Goal: Obtain resource: Obtain resource

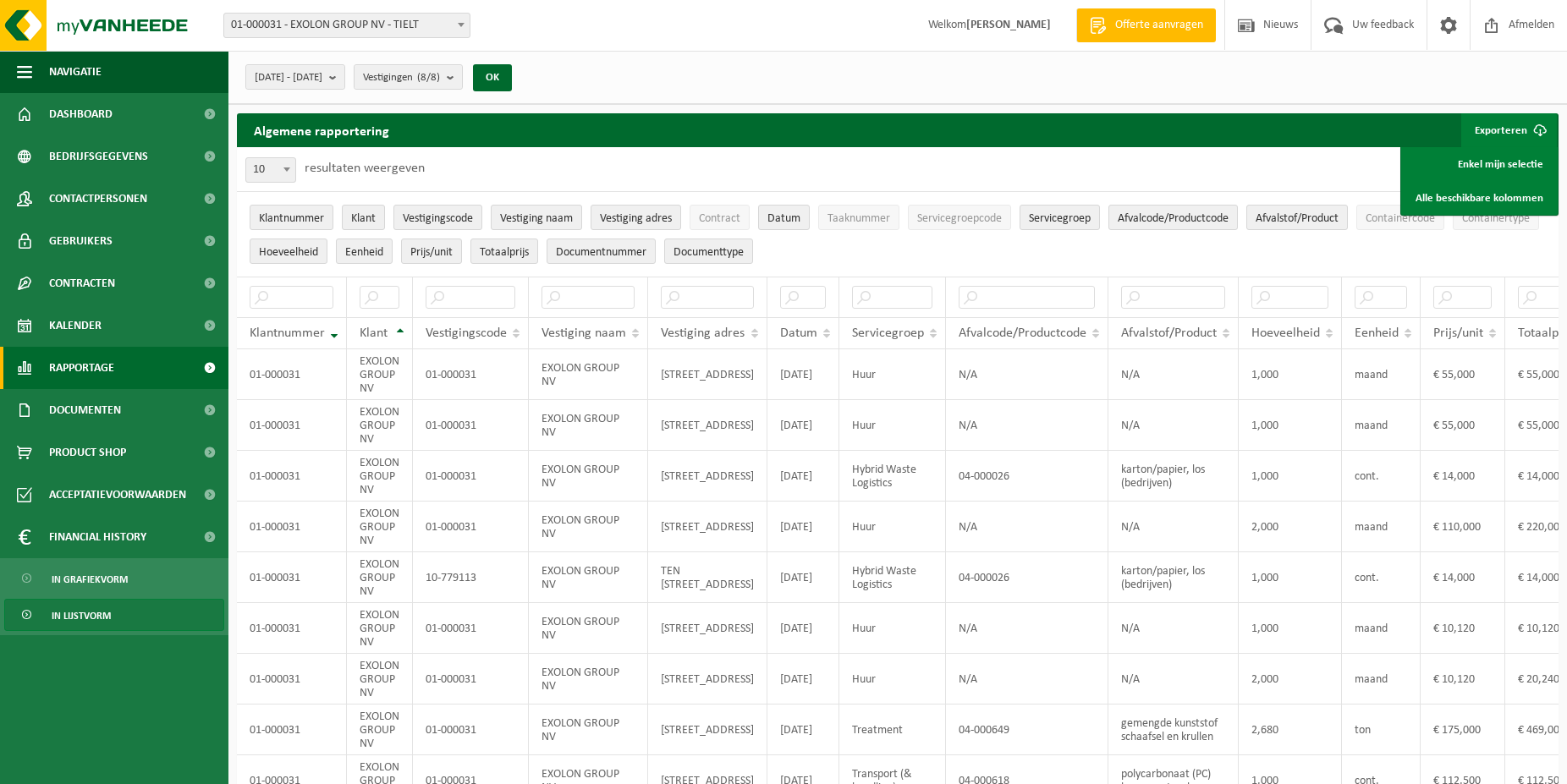
click at [80, 373] on span "Rapportage" at bounding box center [81, 367] width 65 height 42
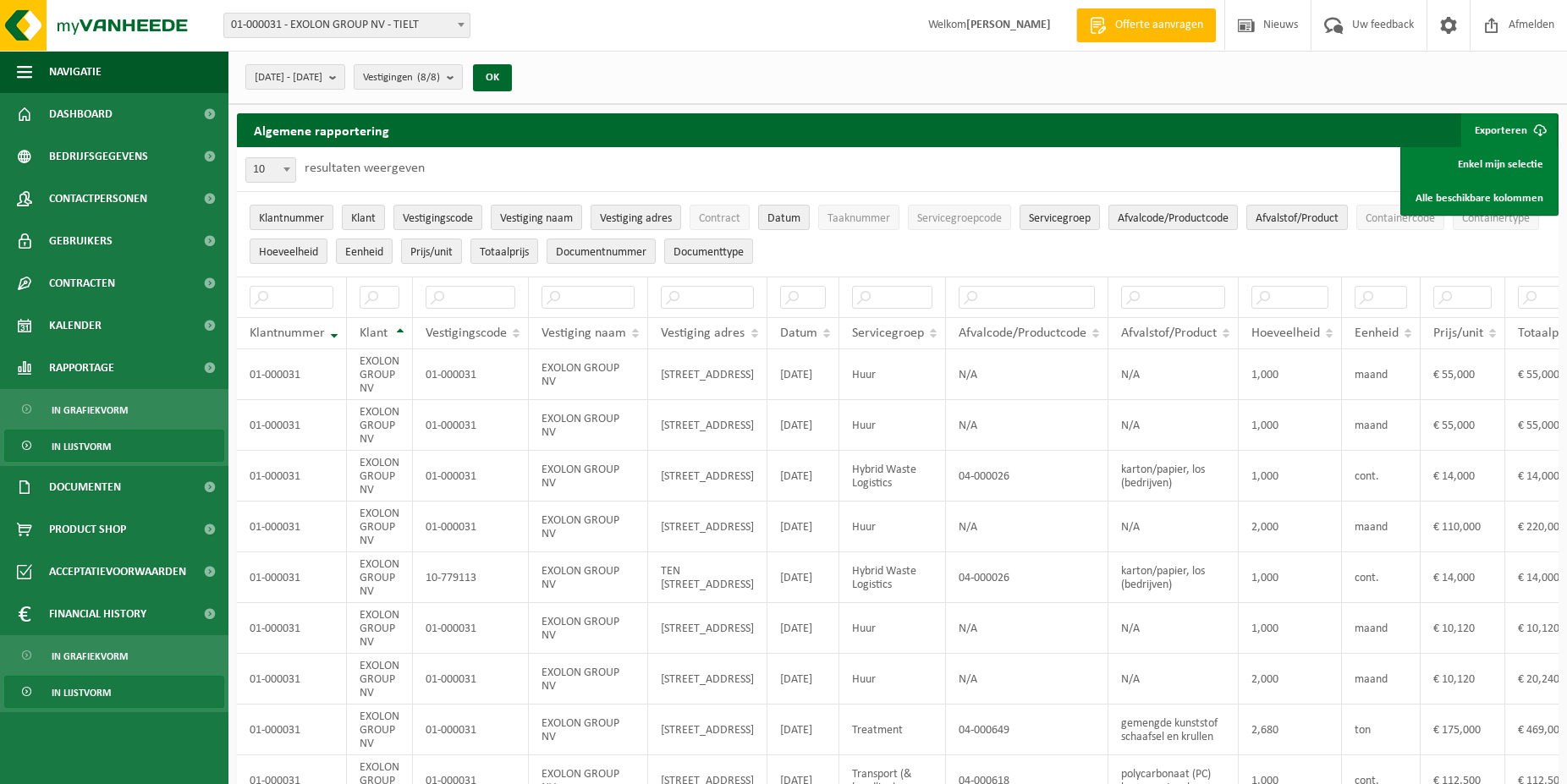
click at [84, 447] on span "In lijstvorm" at bounding box center [81, 446] width 60 height 32
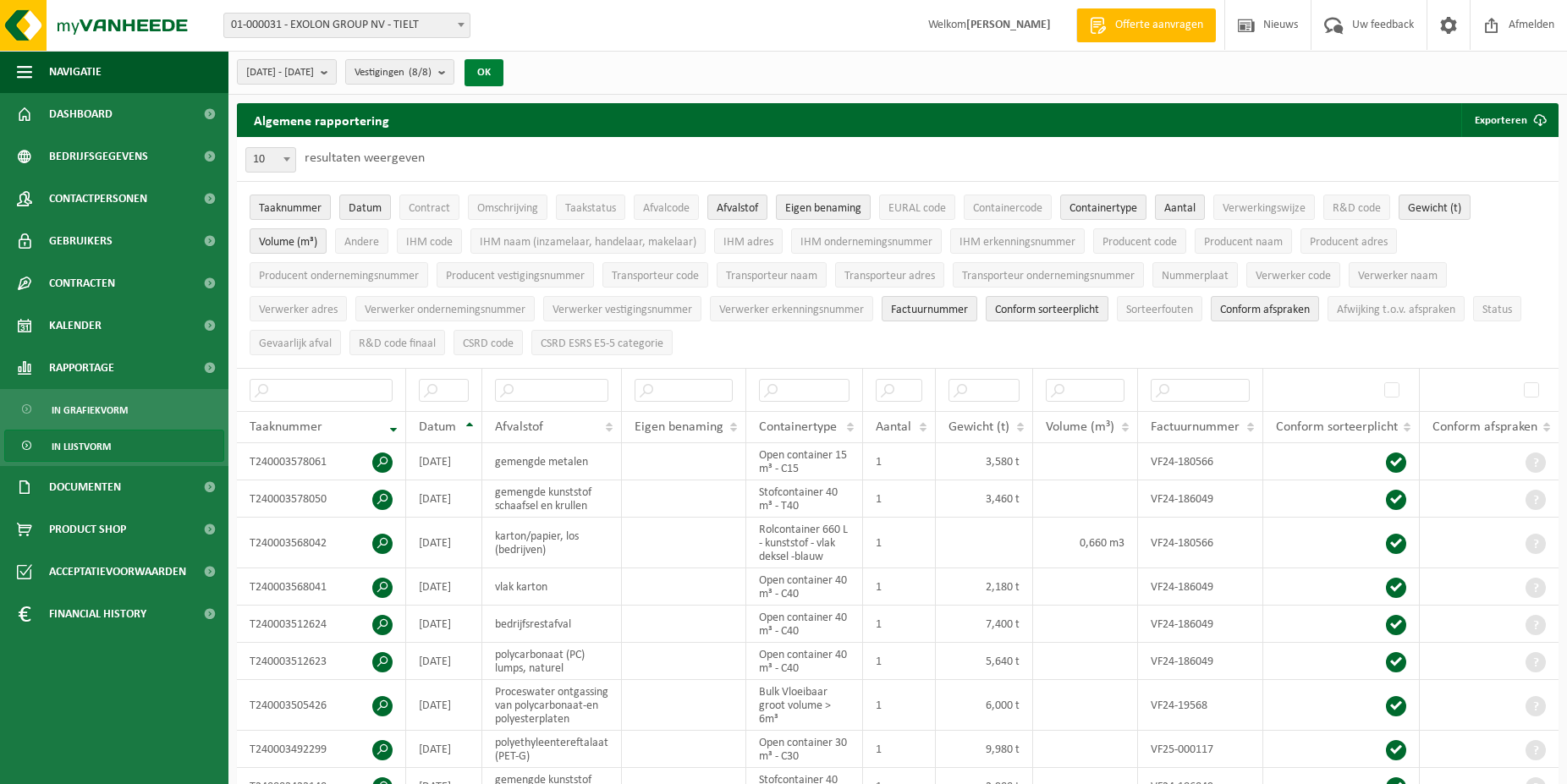
click at [503, 67] on button "OK" at bounding box center [484, 73] width 39 height 27
click at [274, 201] on button "Taaknummer" at bounding box center [290, 207] width 81 height 25
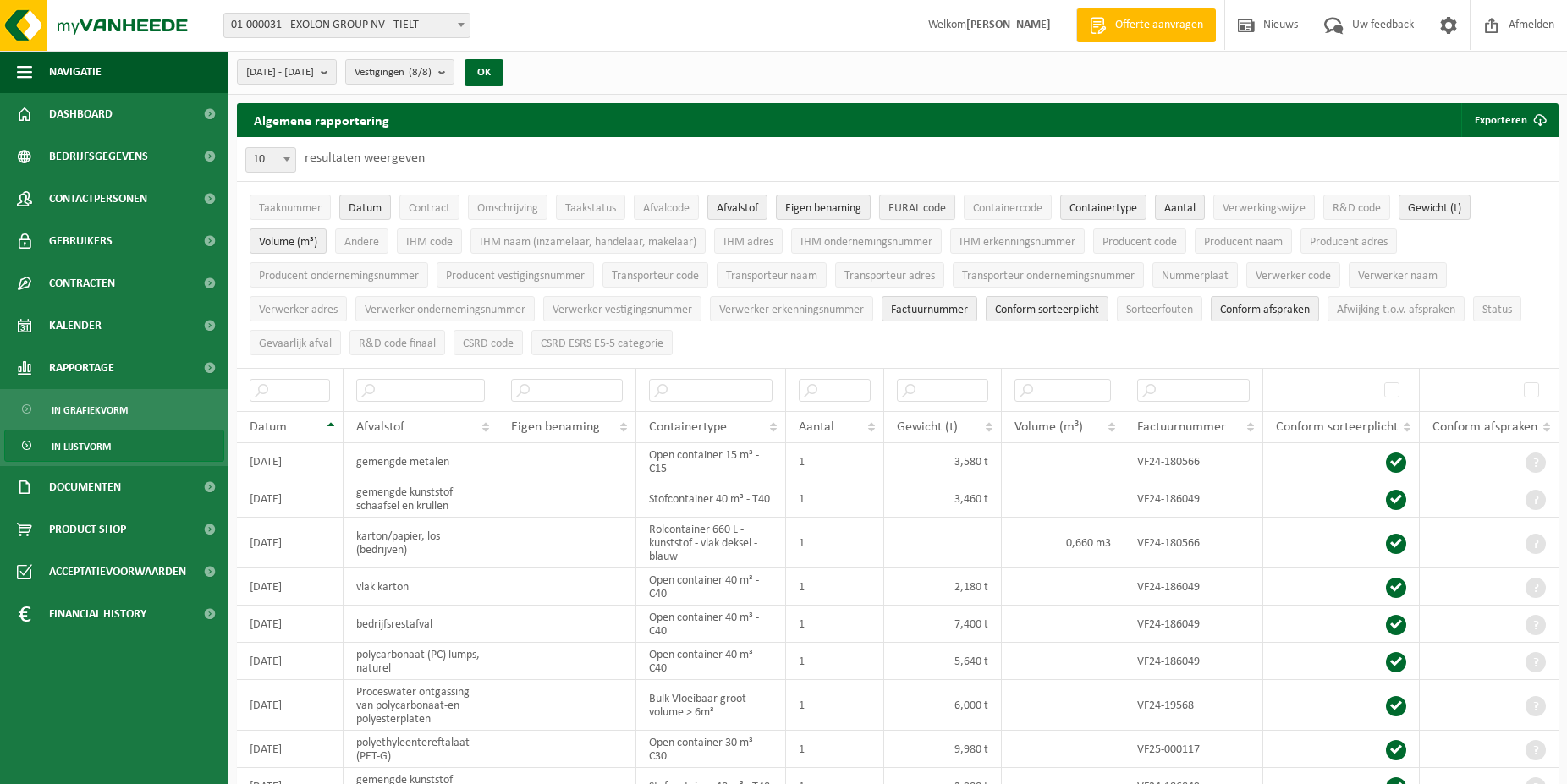
click at [904, 204] on span "EURAL code" at bounding box center [916, 208] width 58 height 13
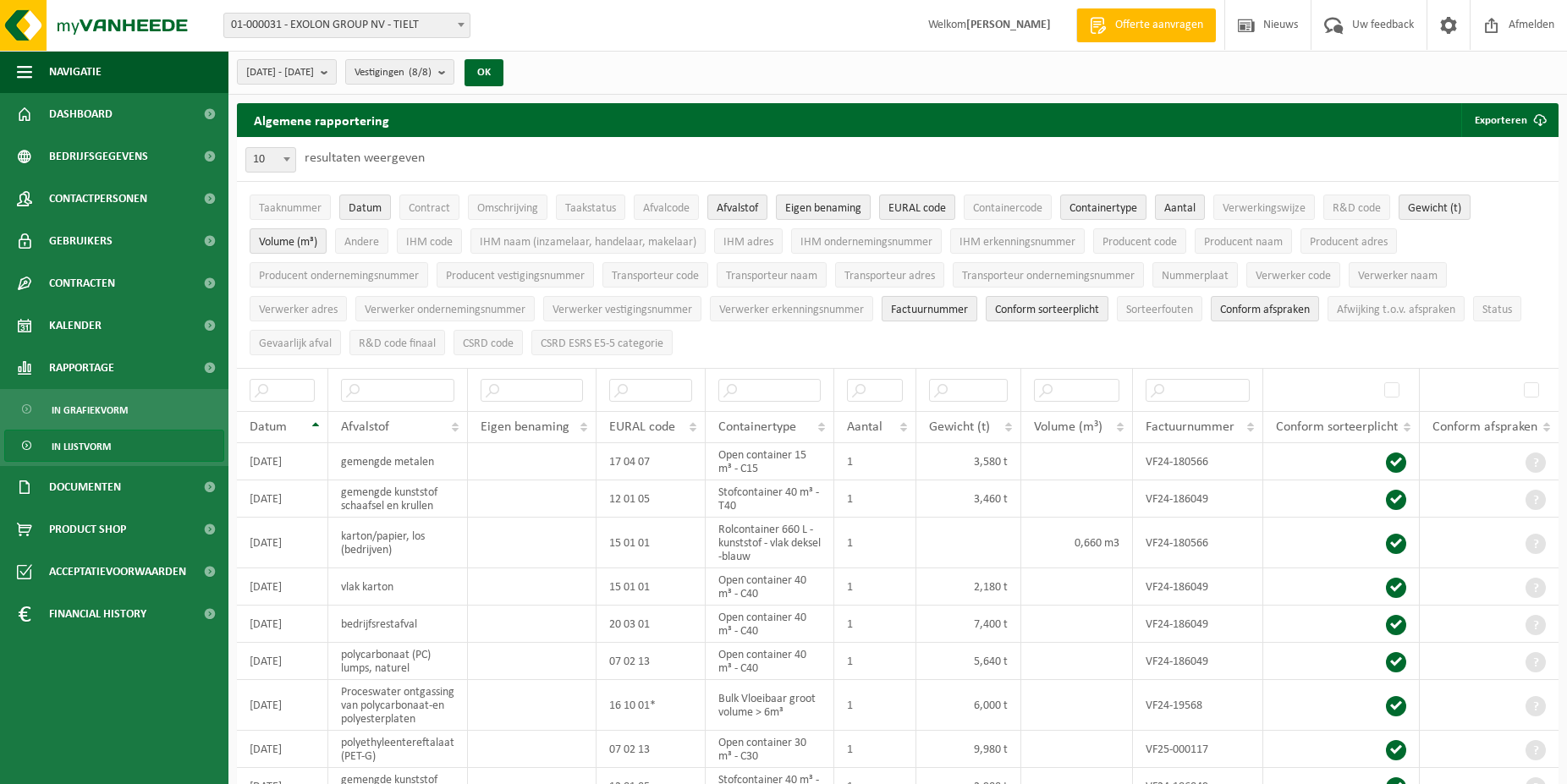
click at [936, 305] on span "Factuurnummer" at bounding box center [929, 309] width 77 height 13
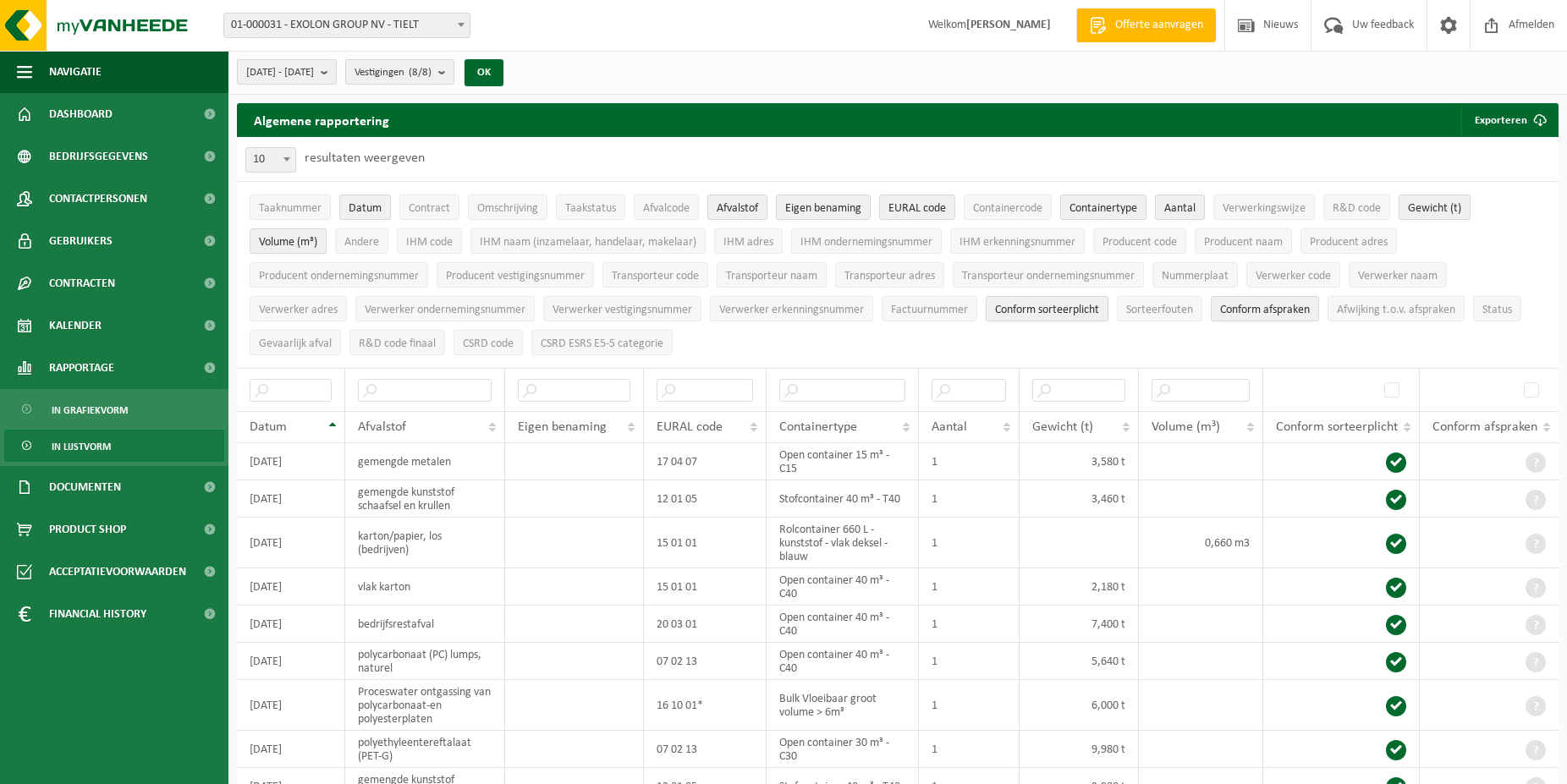
click at [1063, 309] on span "Conform sorteerplicht" at bounding box center [1047, 309] width 104 height 13
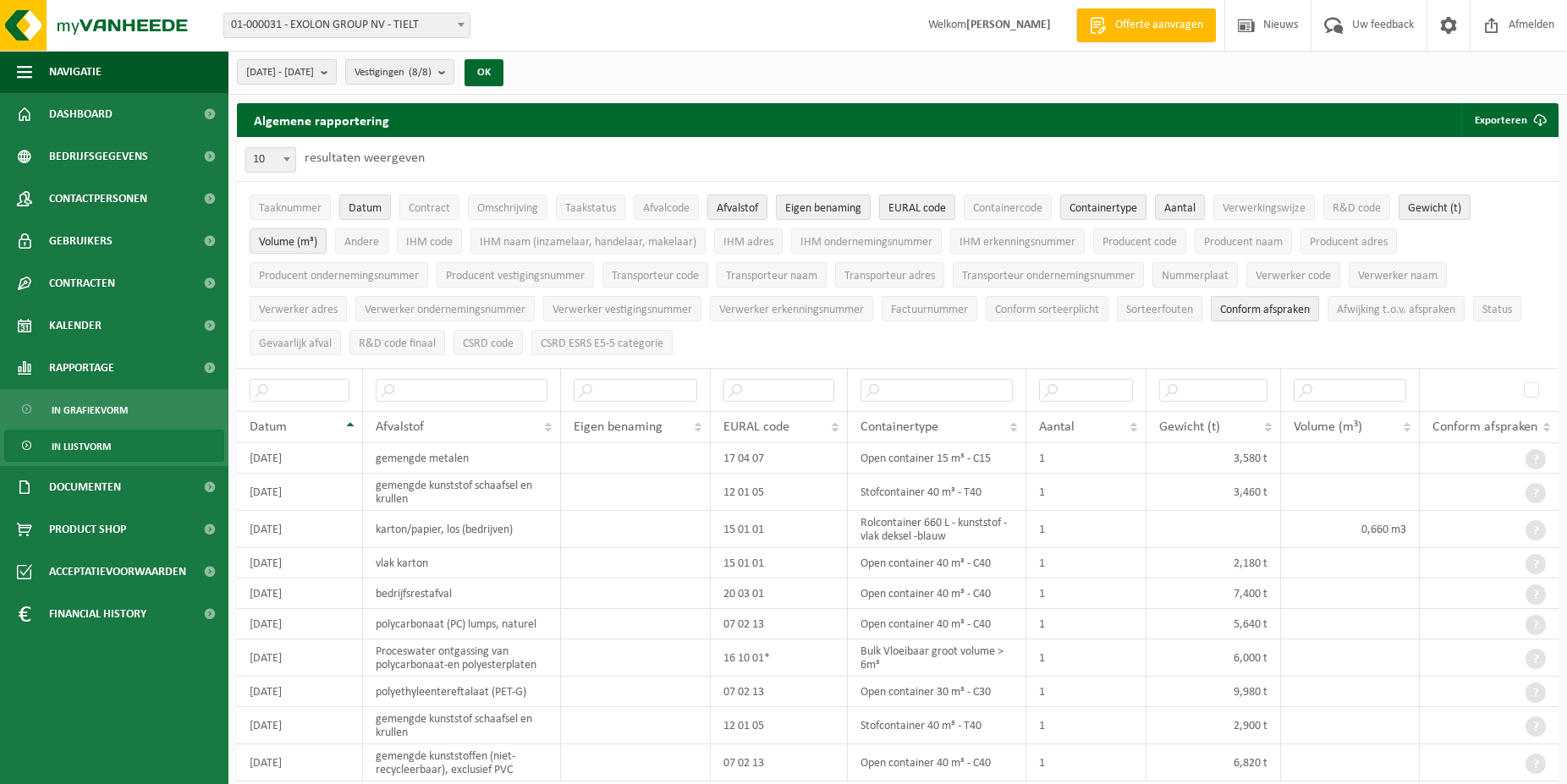
click at [1289, 310] on span "Conform afspraken" at bounding box center [1265, 309] width 90 height 13
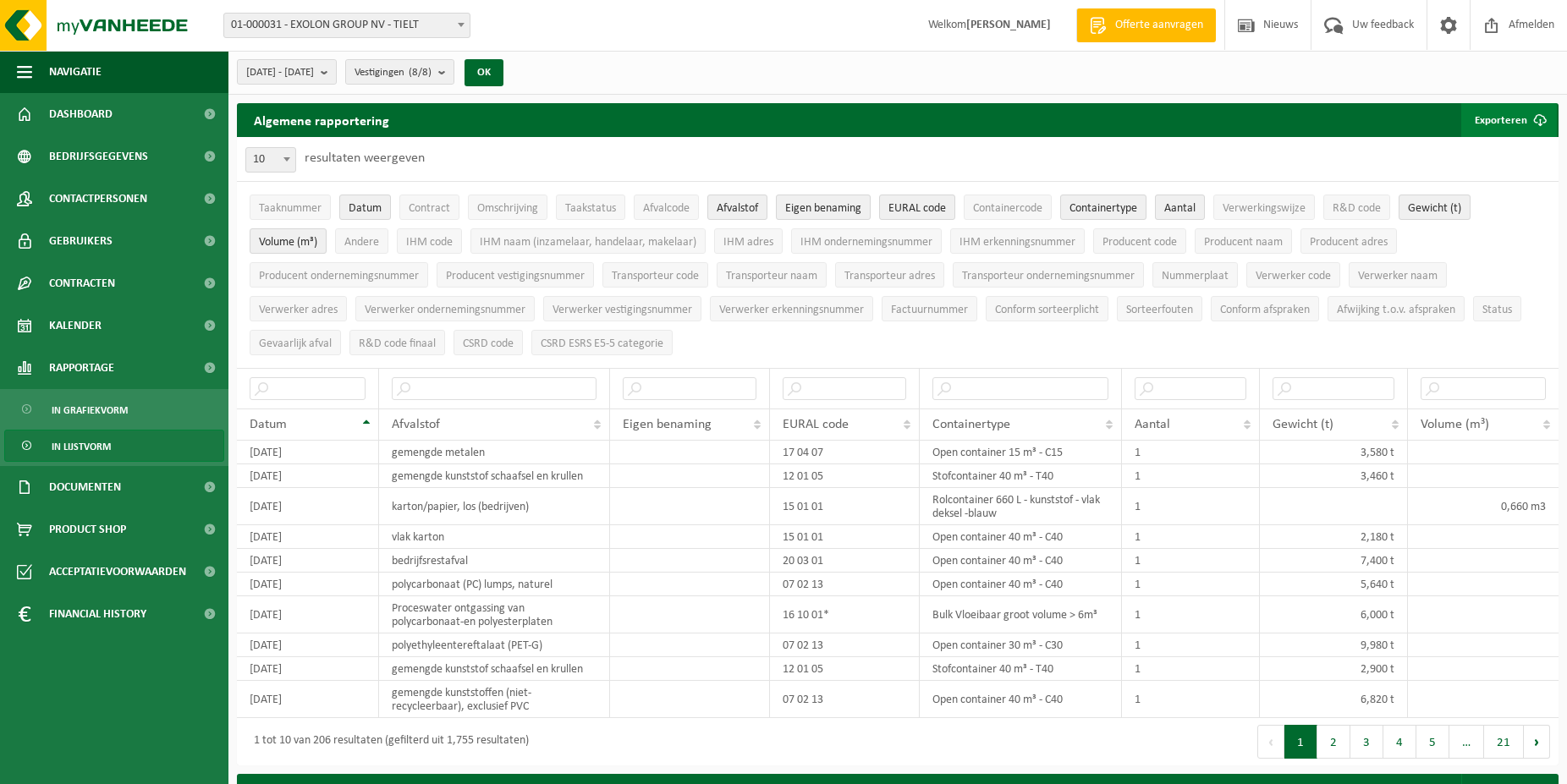
click at [1505, 122] on button "Exporteren" at bounding box center [1508, 120] width 96 height 34
click at [1508, 156] on link "Enkel mijn selectie" at bounding box center [1478, 153] width 153 height 34
click at [670, 214] on span "Afvalcode" at bounding box center [666, 208] width 47 height 13
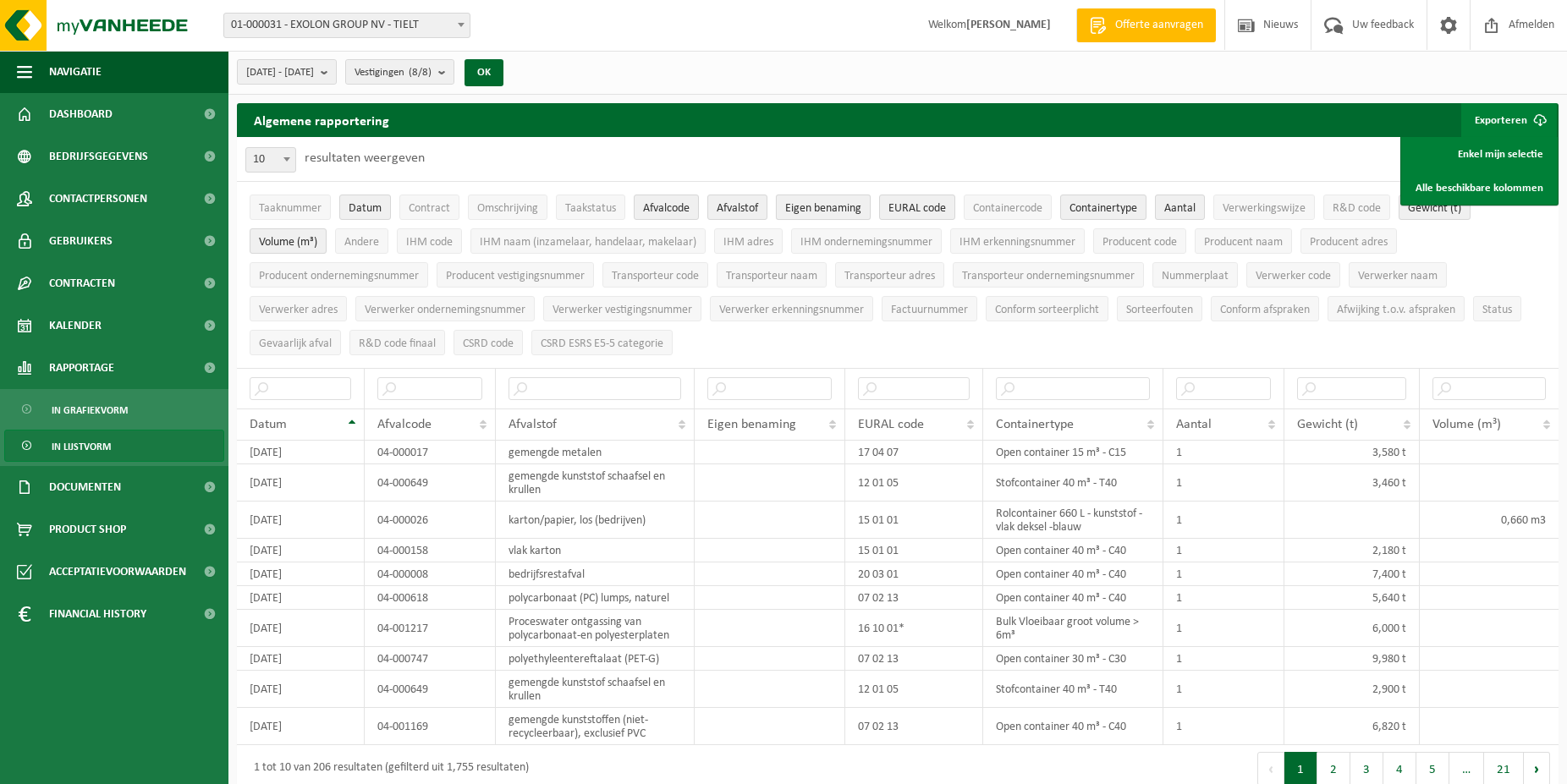
click at [818, 201] on button "Eigen benaming" at bounding box center [823, 207] width 95 height 25
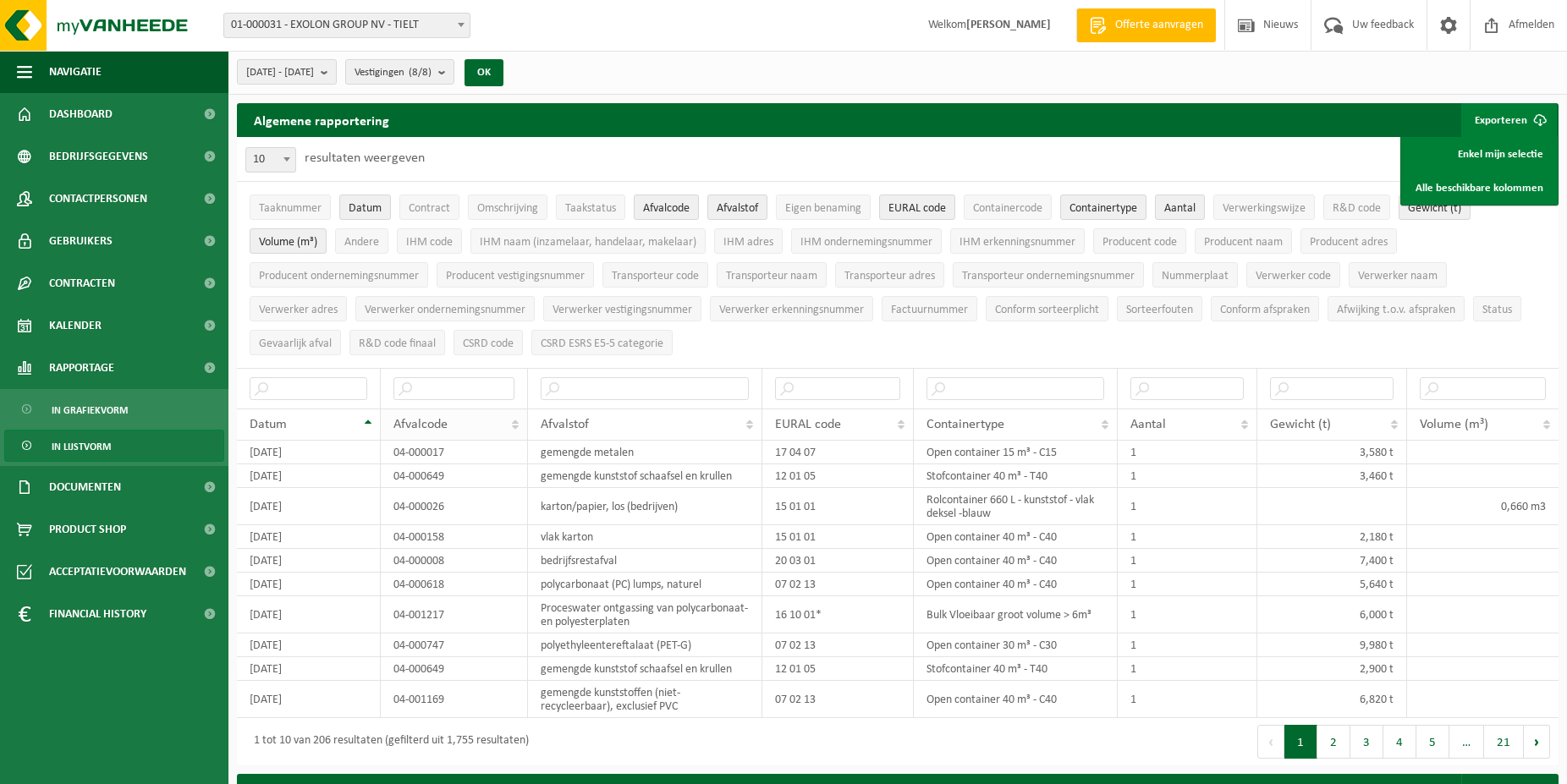
click at [515, 422] on th "Afvalcode" at bounding box center [454, 424] width 147 height 32
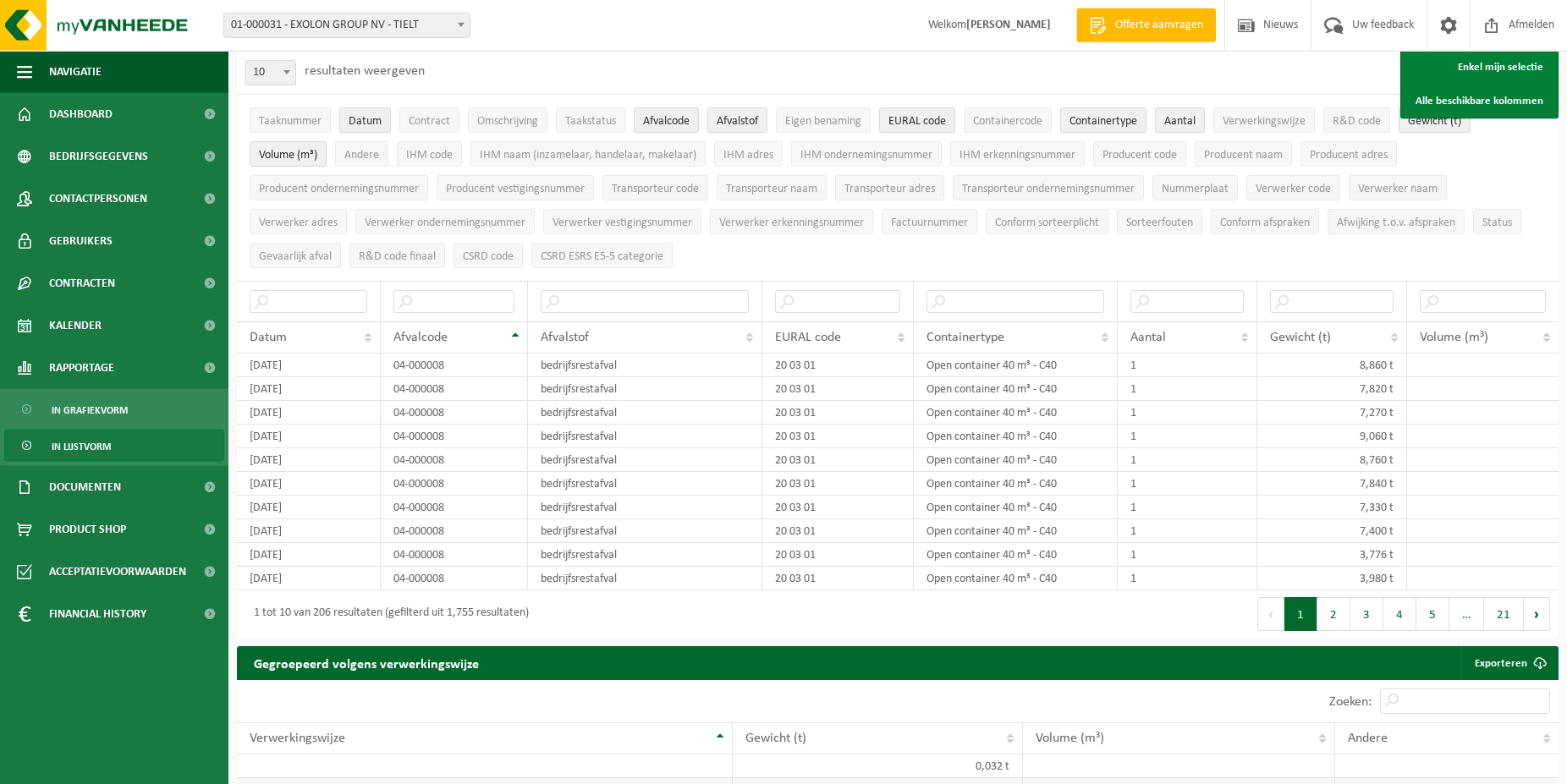
scroll to position [86, 0]
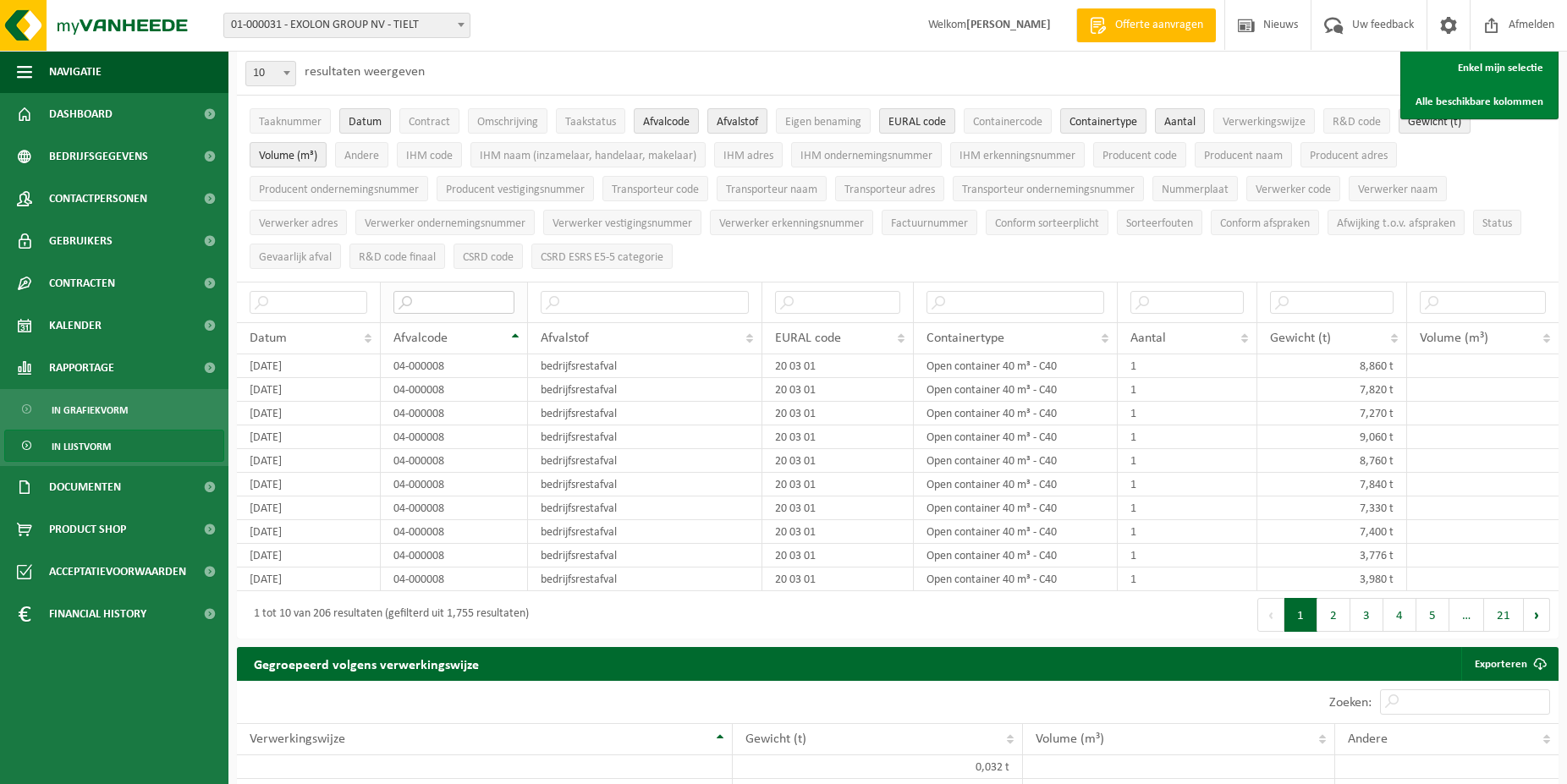
click at [436, 294] on input "text" at bounding box center [454, 301] width 121 height 22
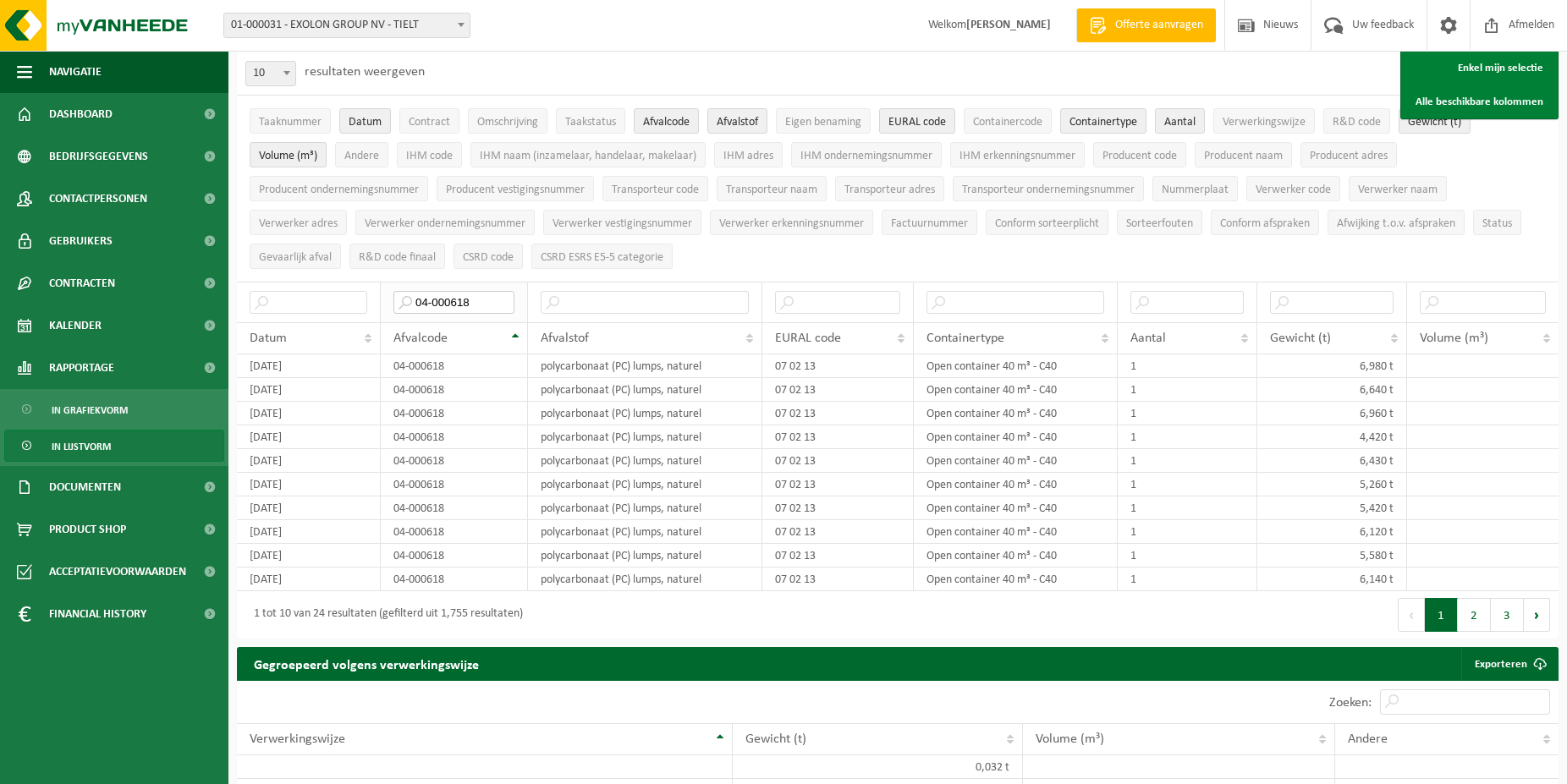
type input "04-000618"
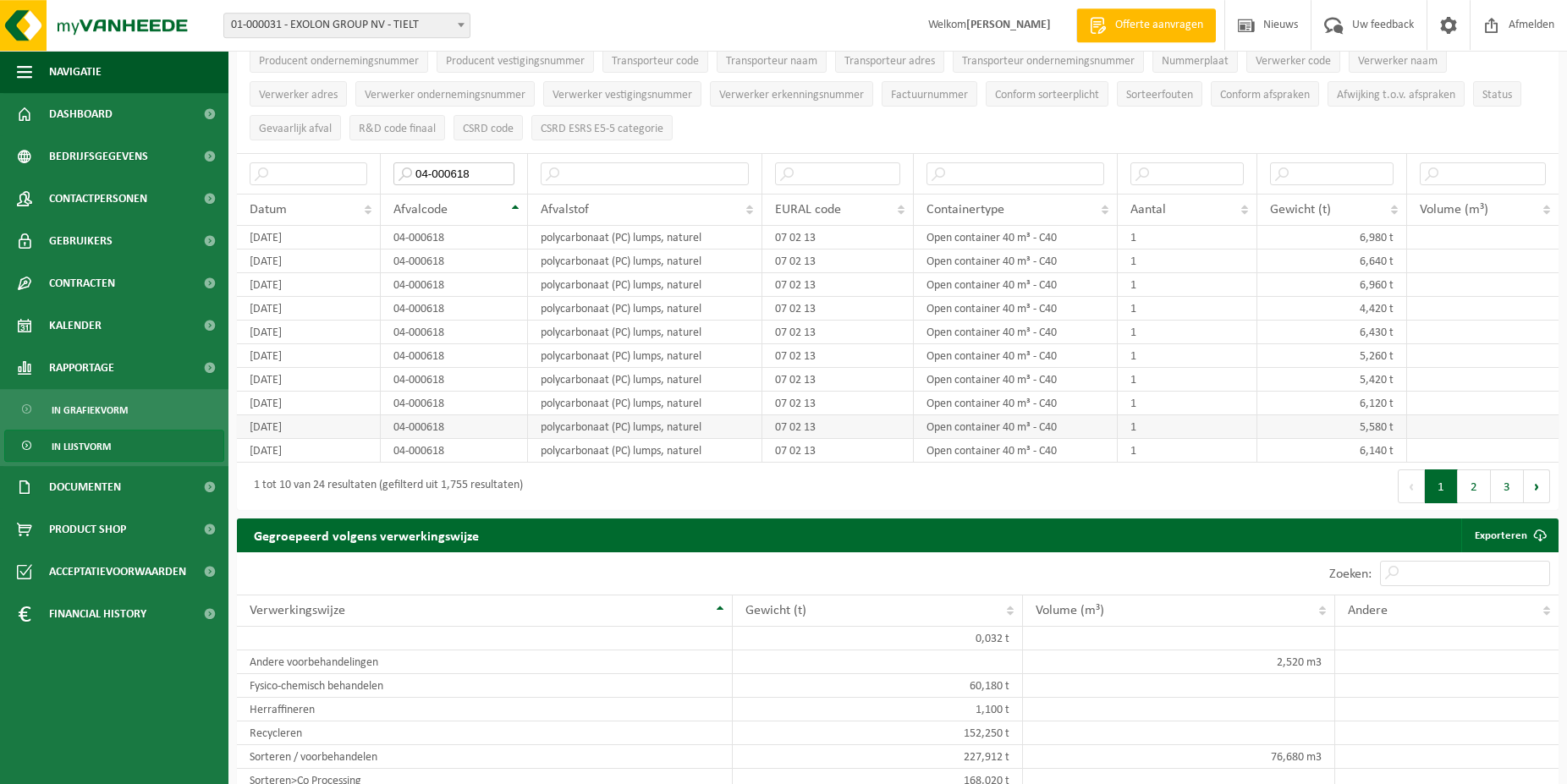
scroll to position [258, 0]
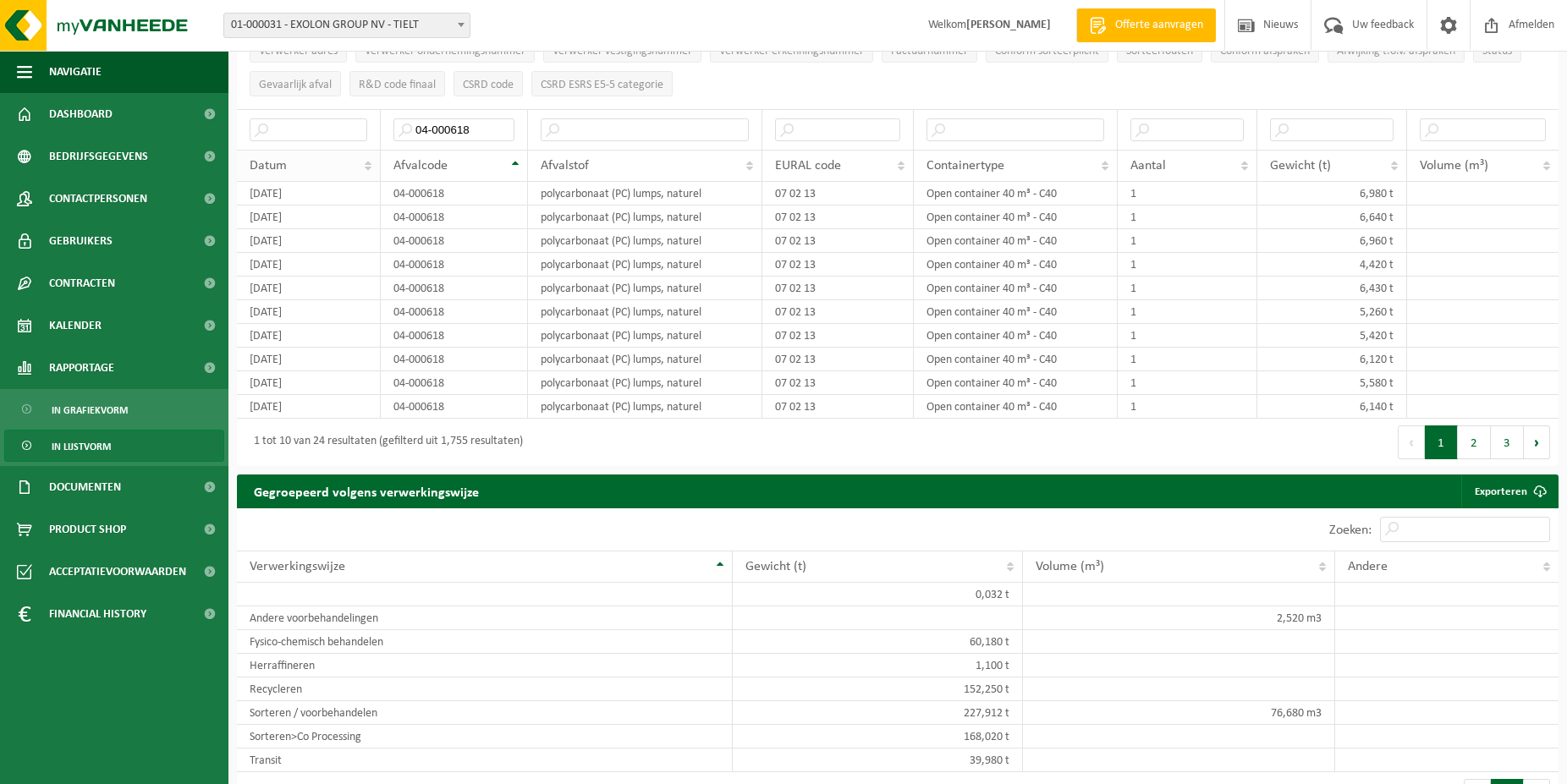
click at [366, 159] on th "Datum" at bounding box center [308, 165] width 143 height 32
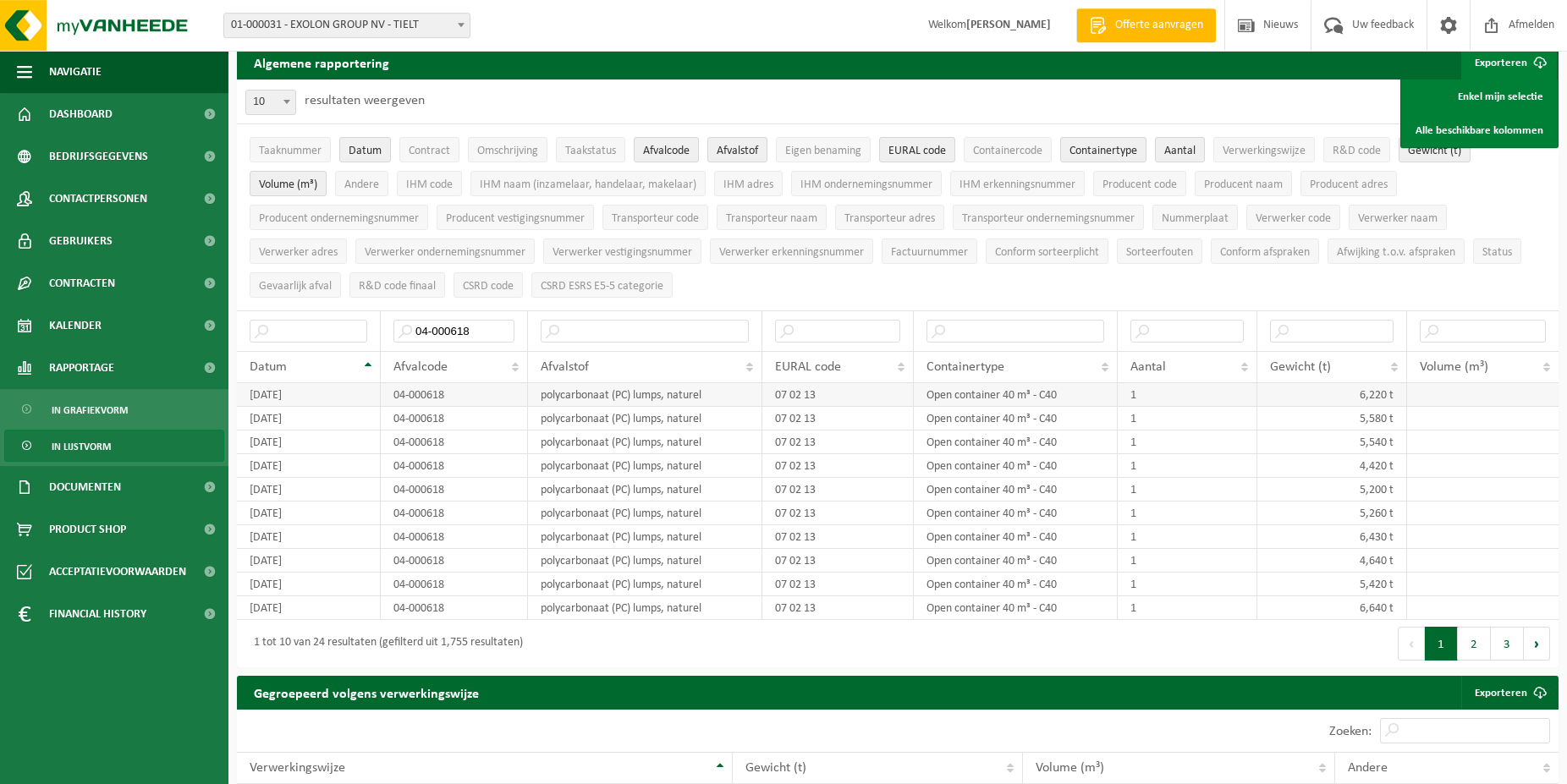
scroll to position [0, 0]
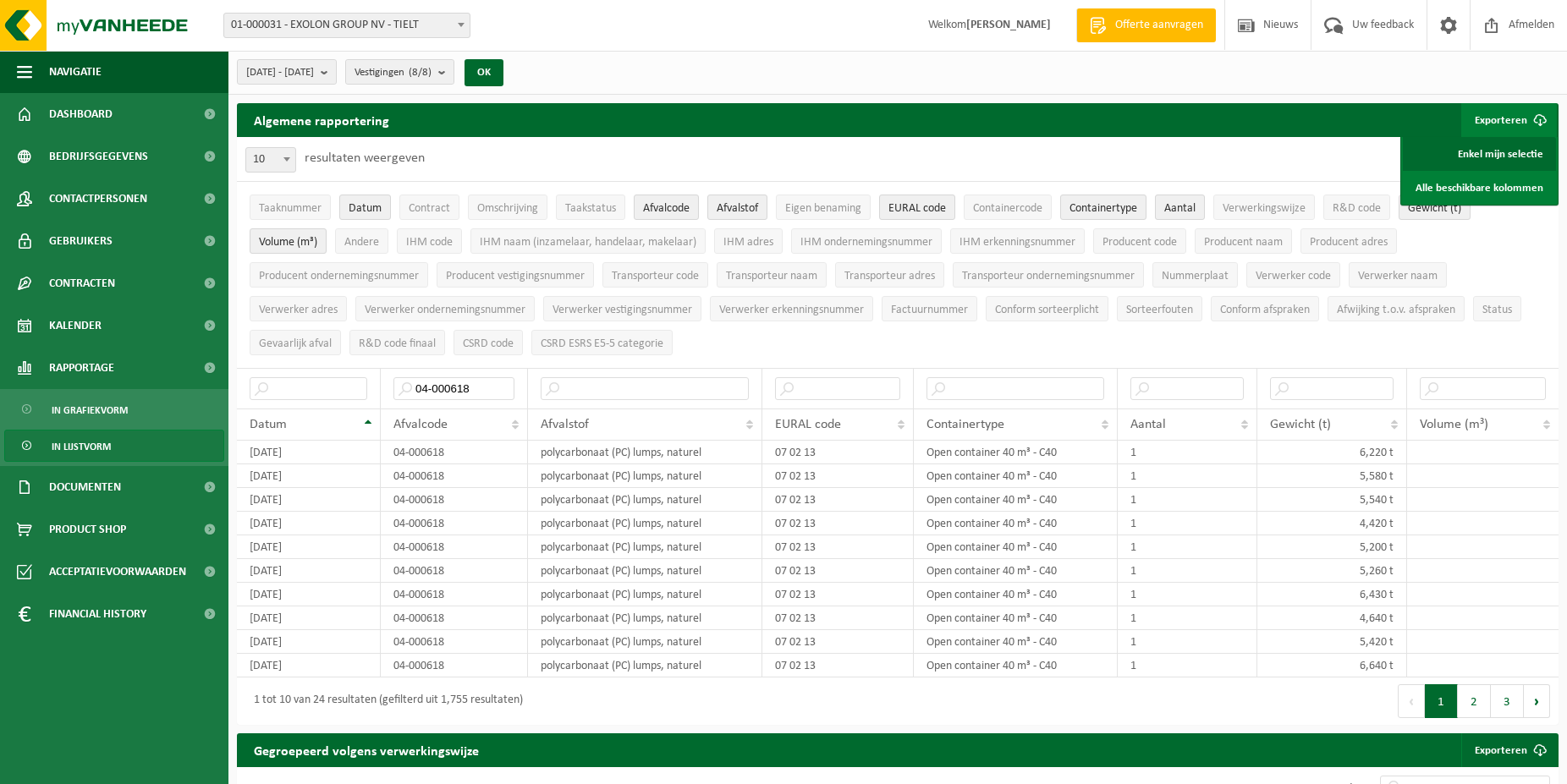
click at [1507, 155] on link "Enkel mijn selectie" at bounding box center [1478, 153] width 153 height 34
